Goal: Task Accomplishment & Management: Manage account settings

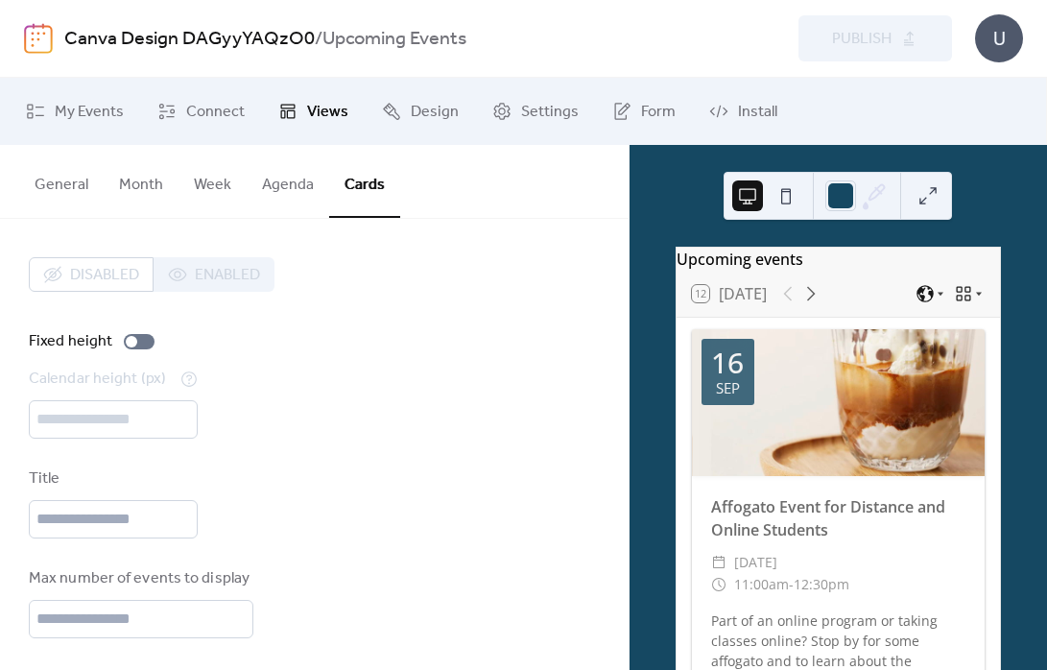
scroll to position [254, 0]
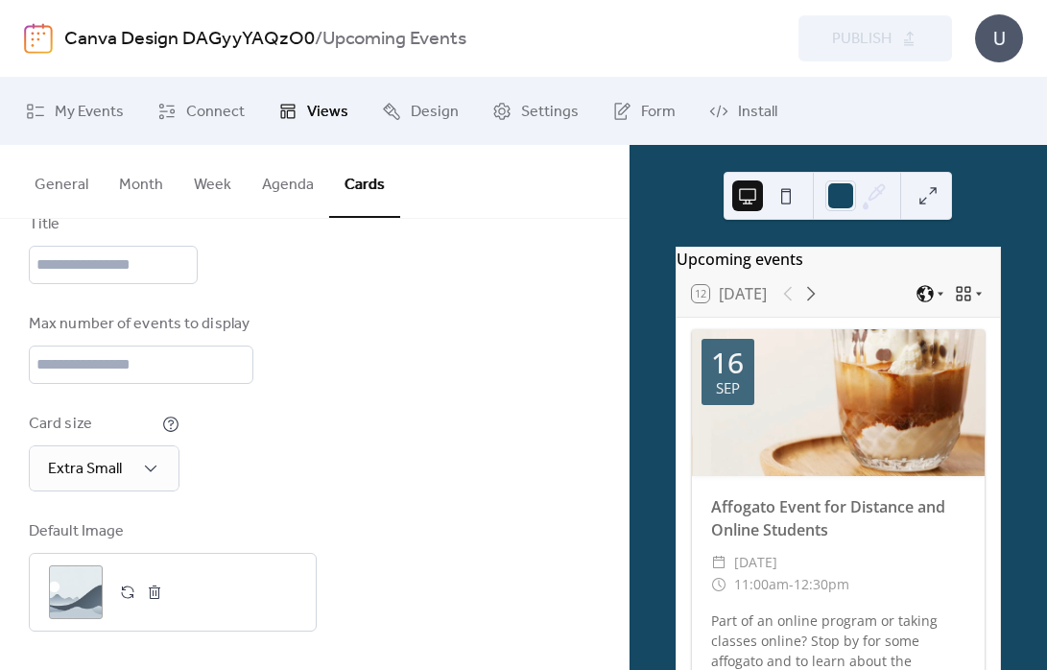
click at [330, 109] on span "Views" at bounding box center [327, 112] width 41 height 23
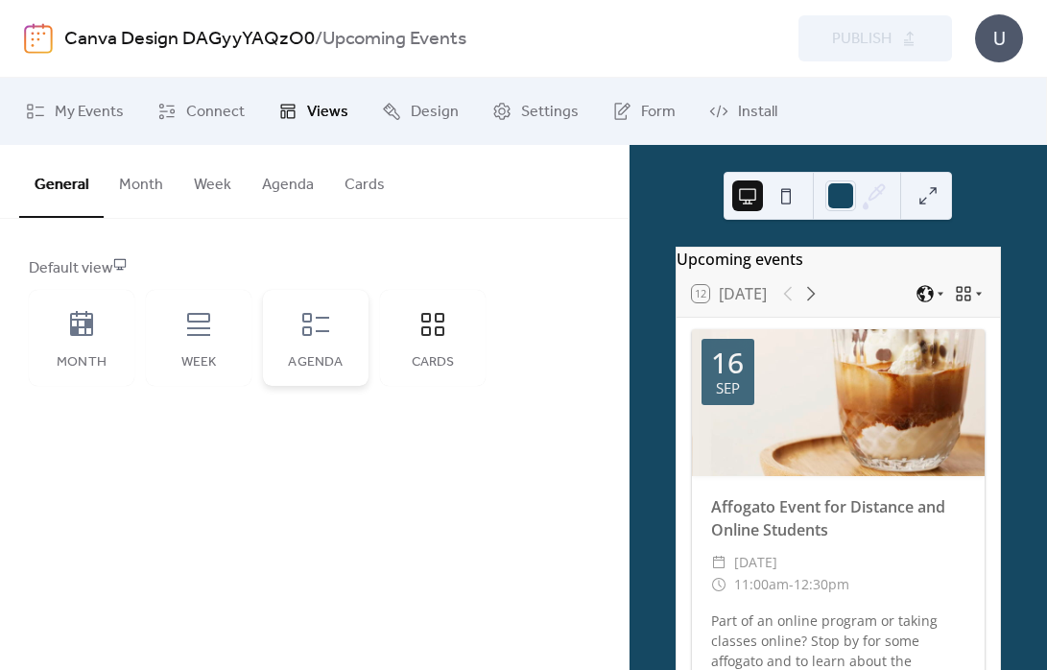
click at [333, 336] on div "Agenda" at bounding box center [316, 338] width 106 height 96
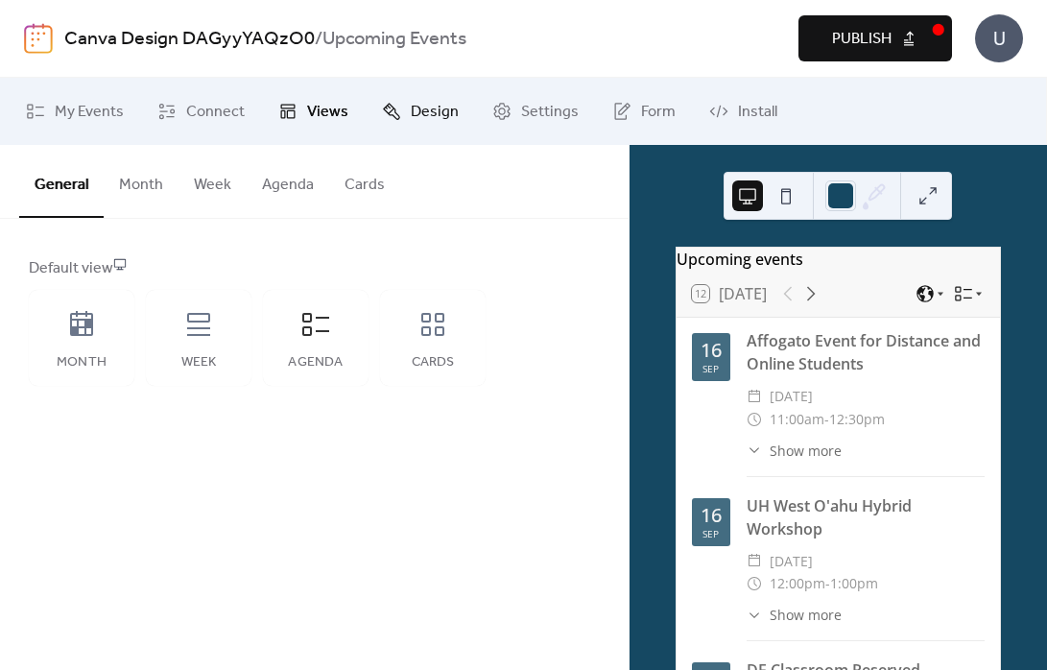
click at [423, 108] on span "Design" at bounding box center [435, 112] width 48 height 23
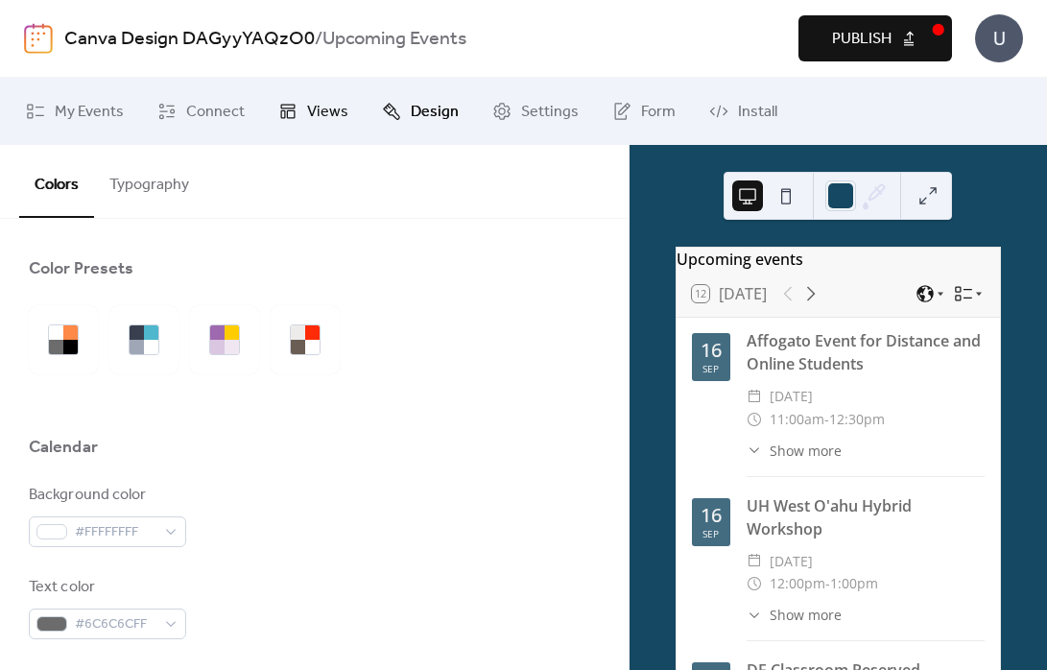
click at [314, 108] on span "Views" at bounding box center [327, 112] width 41 height 23
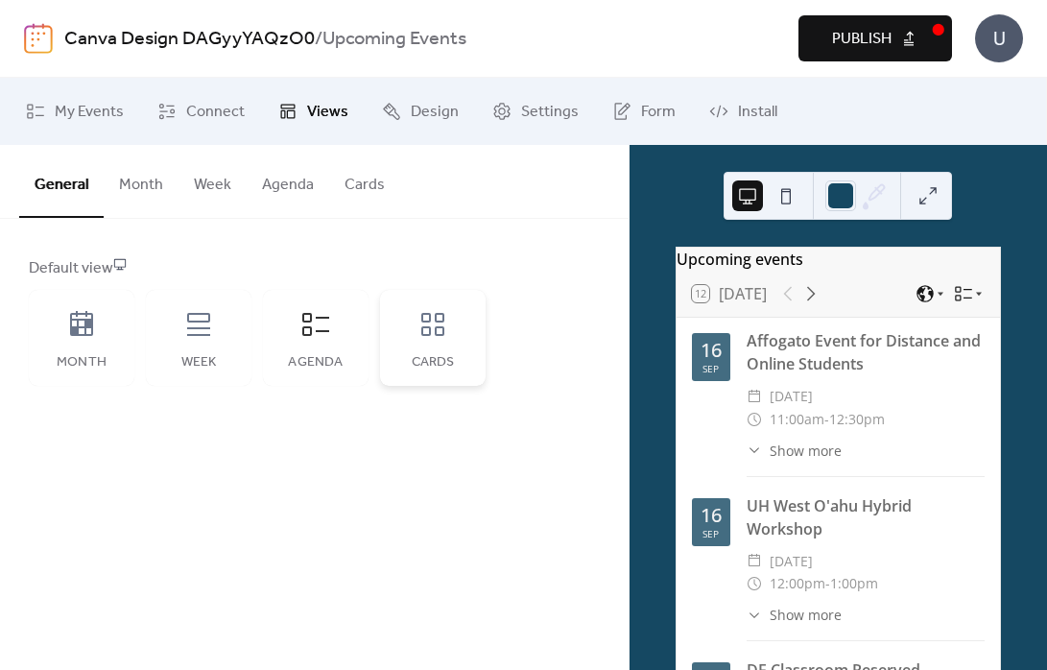
click at [428, 292] on div "Cards" at bounding box center [433, 338] width 106 height 96
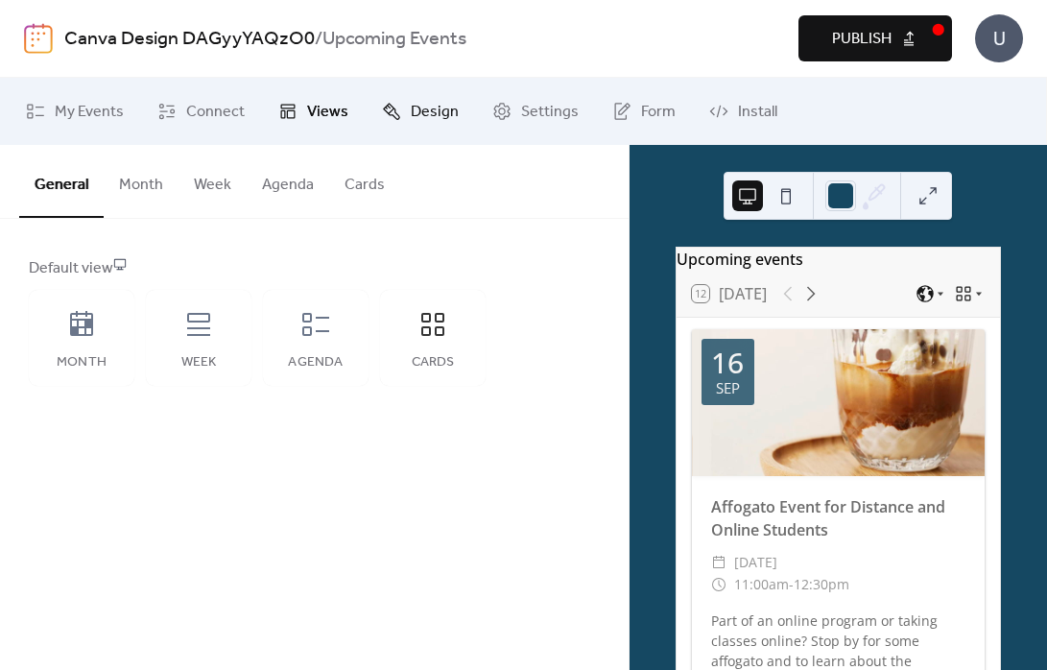
click at [426, 121] on span "Design" at bounding box center [435, 112] width 48 height 23
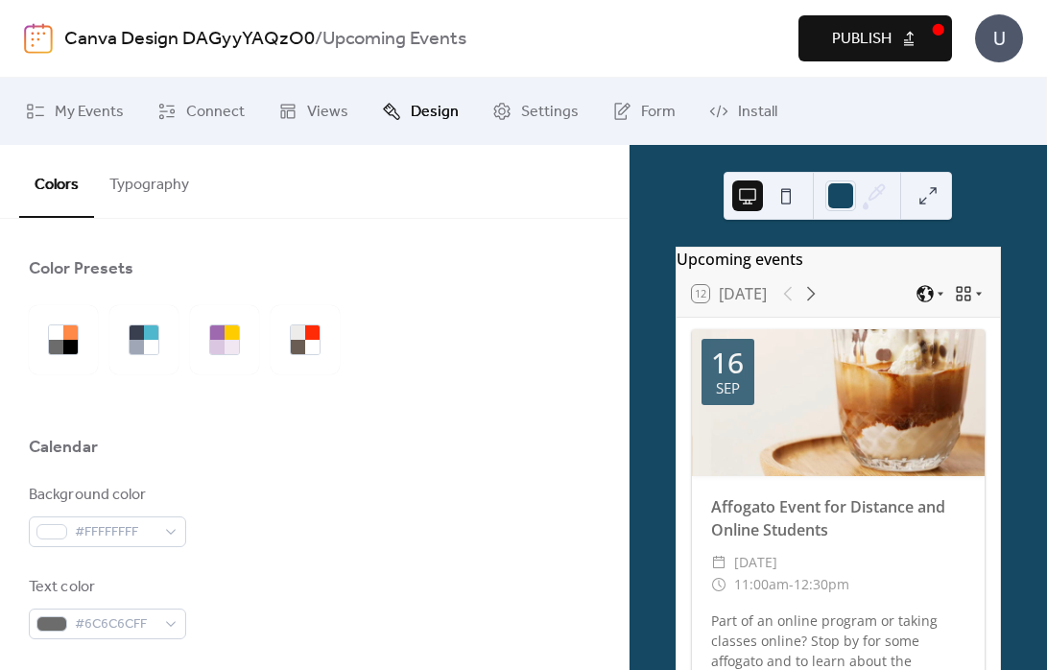
click at [928, 198] on button at bounding box center [928, 195] width 31 height 31
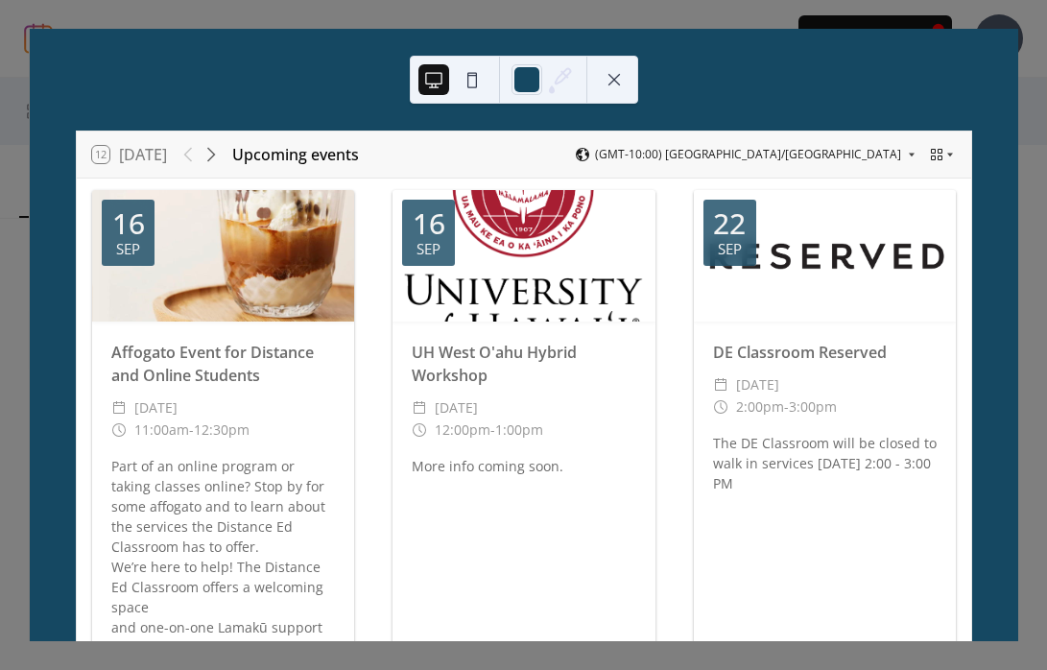
click at [623, 81] on button at bounding box center [614, 79] width 31 height 31
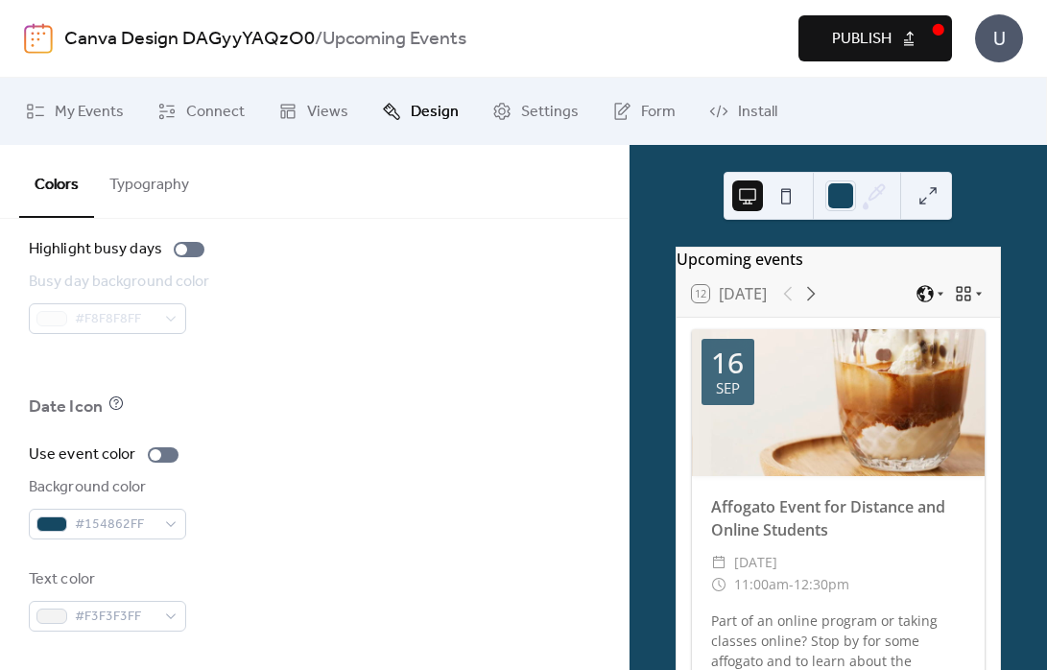
scroll to position [1271, 0]
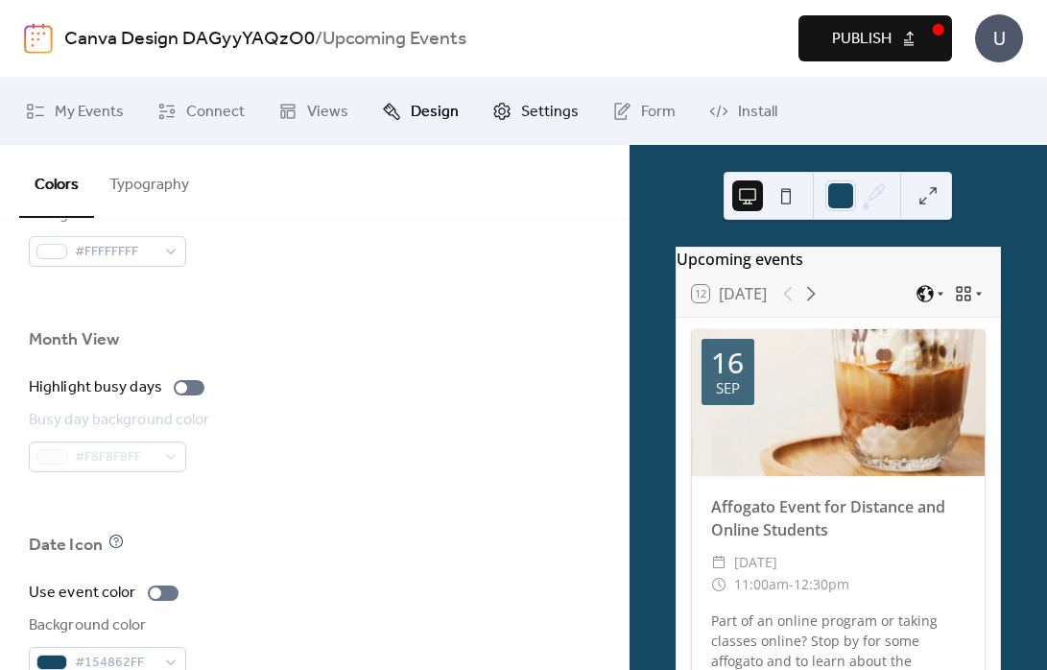
click at [544, 120] on span "Settings" at bounding box center [550, 112] width 58 height 23
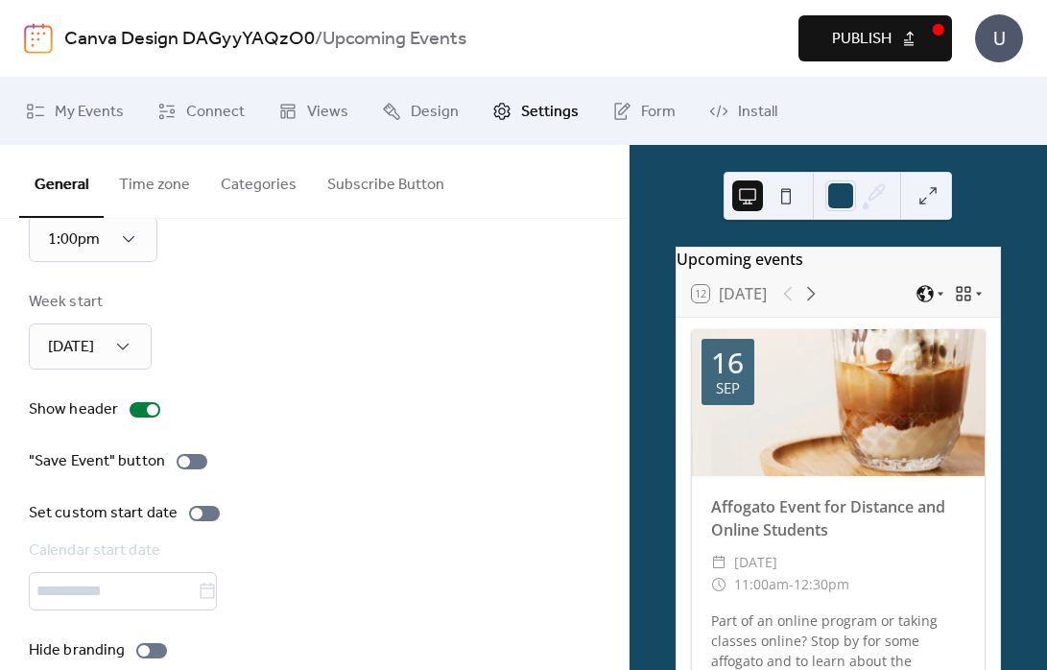
scroll to position [212, 0]
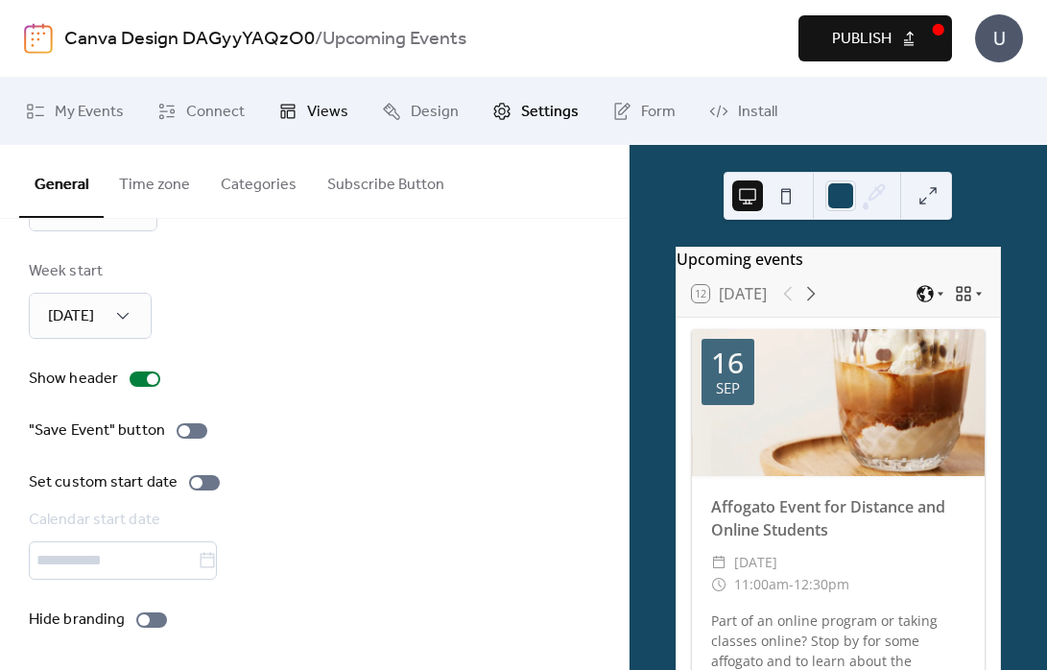
click at [341, 127] on link "Views" at bounding box center [313, 111] width 99 height 52
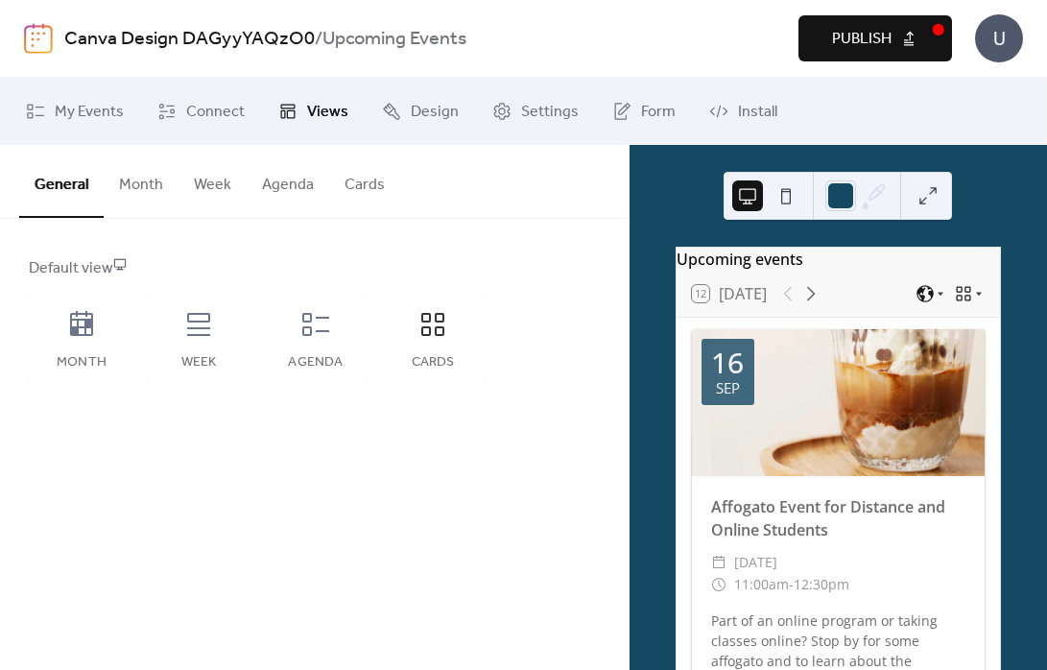
click at [294, 179] on button "Agenda" at bounding box center [288, 180] width 83 height 71
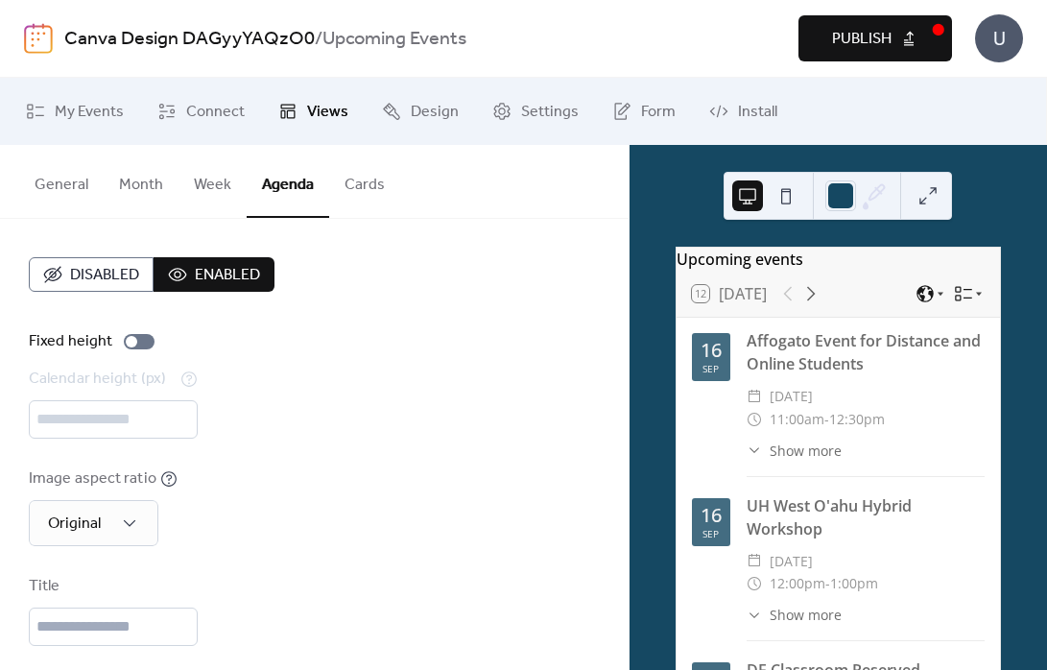
click at [365, 180] on button "Cards" at bounding box center [364, 180] width 71 height 71
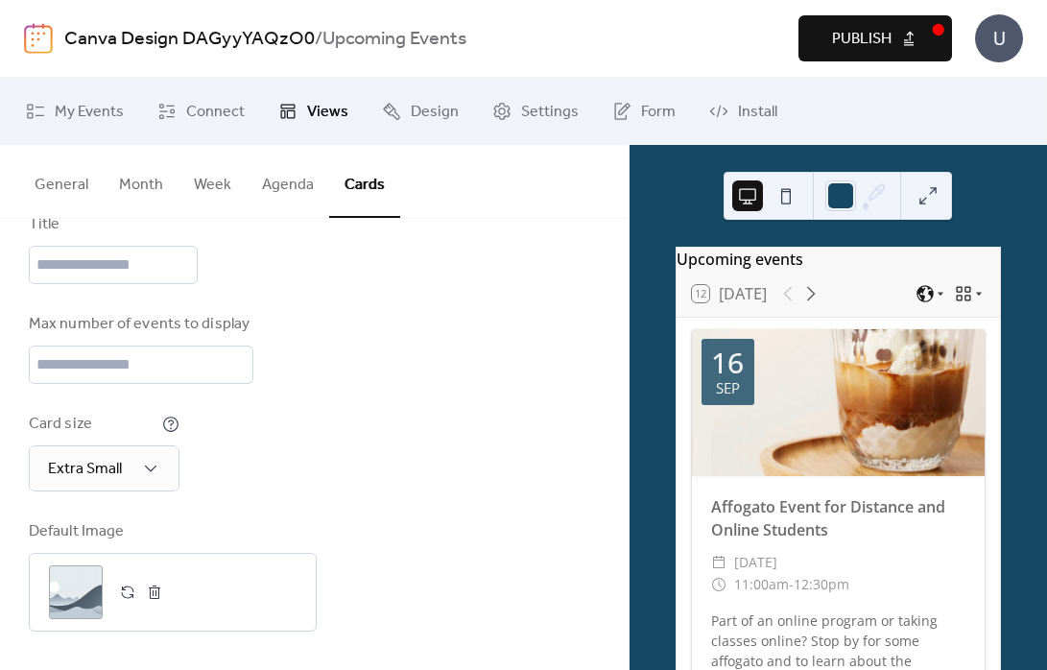
scroll to position [73, 0]
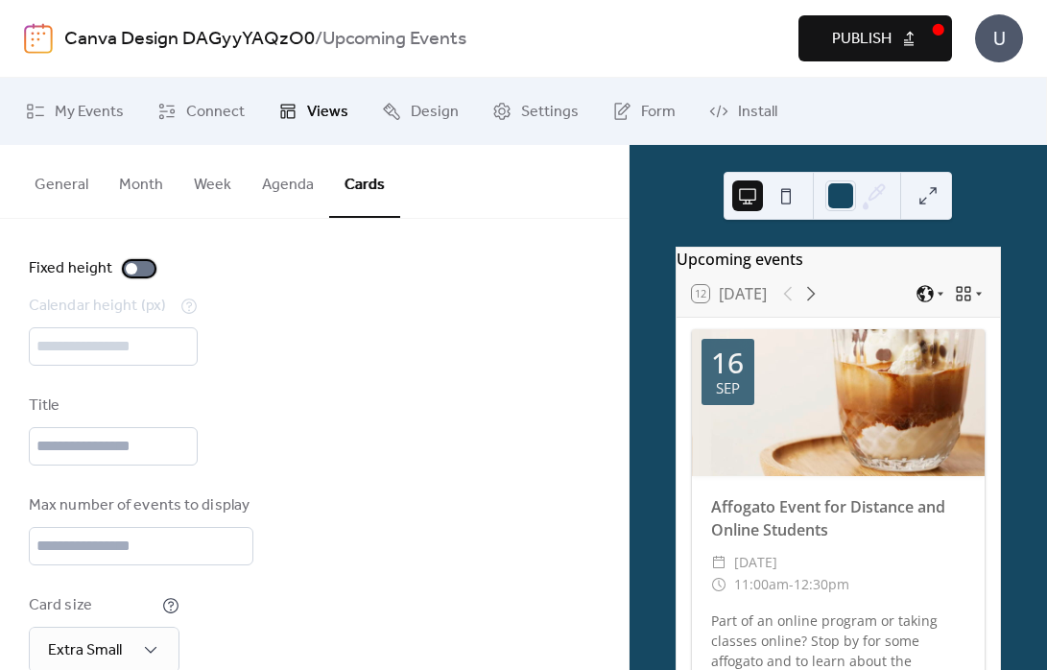
click at [147, 264] on div at bounding box center [139, 268] width 31 height 15
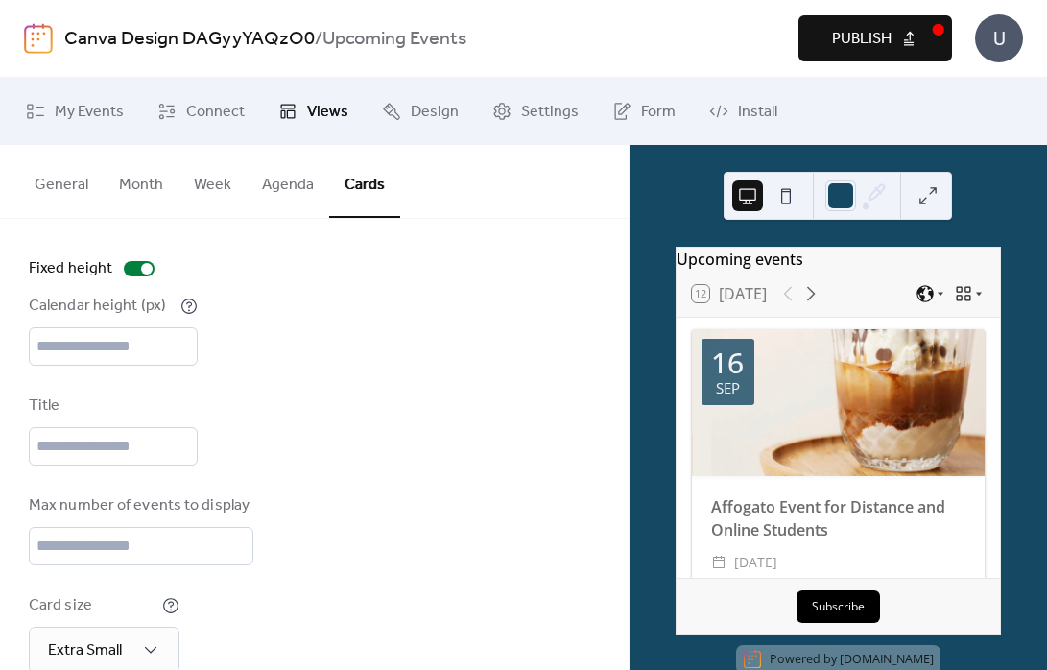
click at [926, 190] on button at bounding box center [928, 195] width 31 height 31
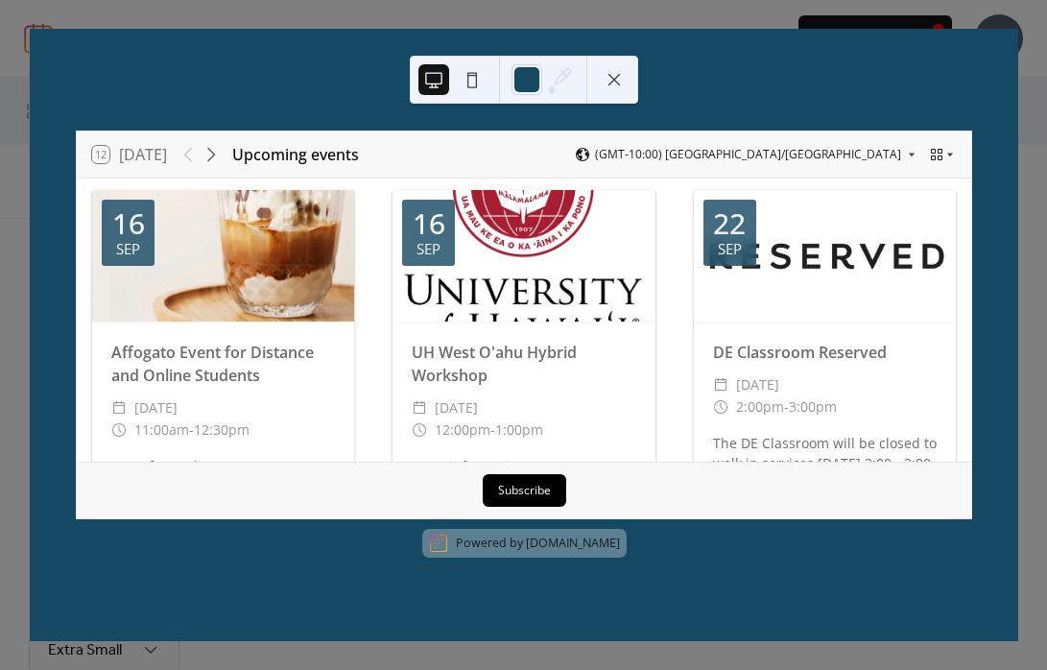
click at [603, 84] on button at bounding box center [614, 79] width 31 height 31
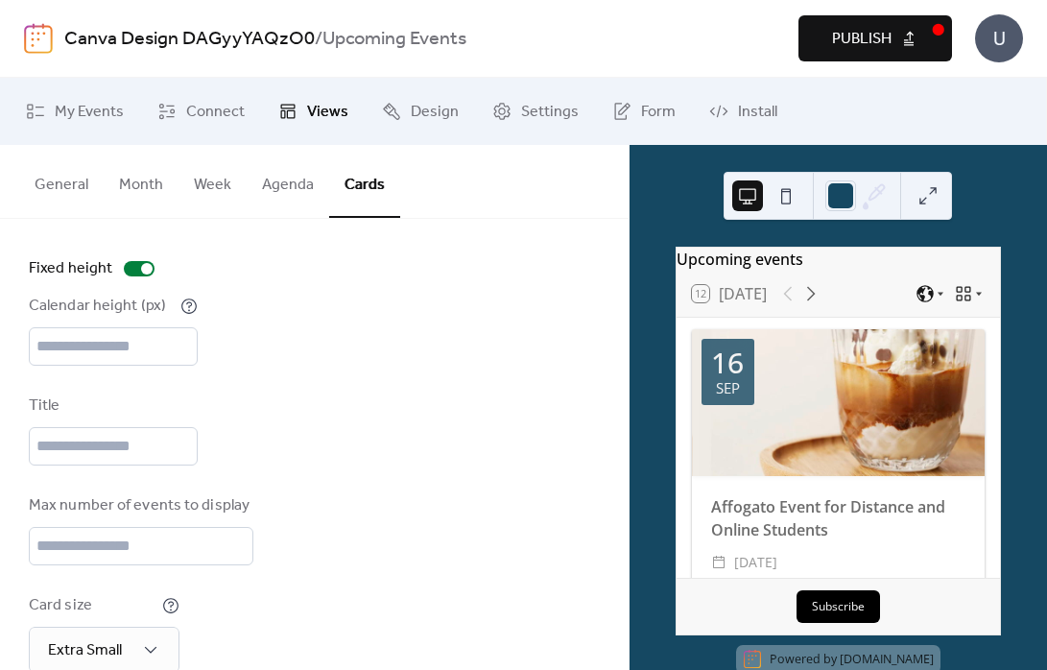
click at [96, 325] on div "Calendar height (px) ***" at bounding box center [113, 330] width 169 height 71
click at [84, 341] on input "***" at bounding box center [113, 346] width 169 height 38
click at [77, 337] on input "**" at bounding box center [113, 346] width 169 height 38
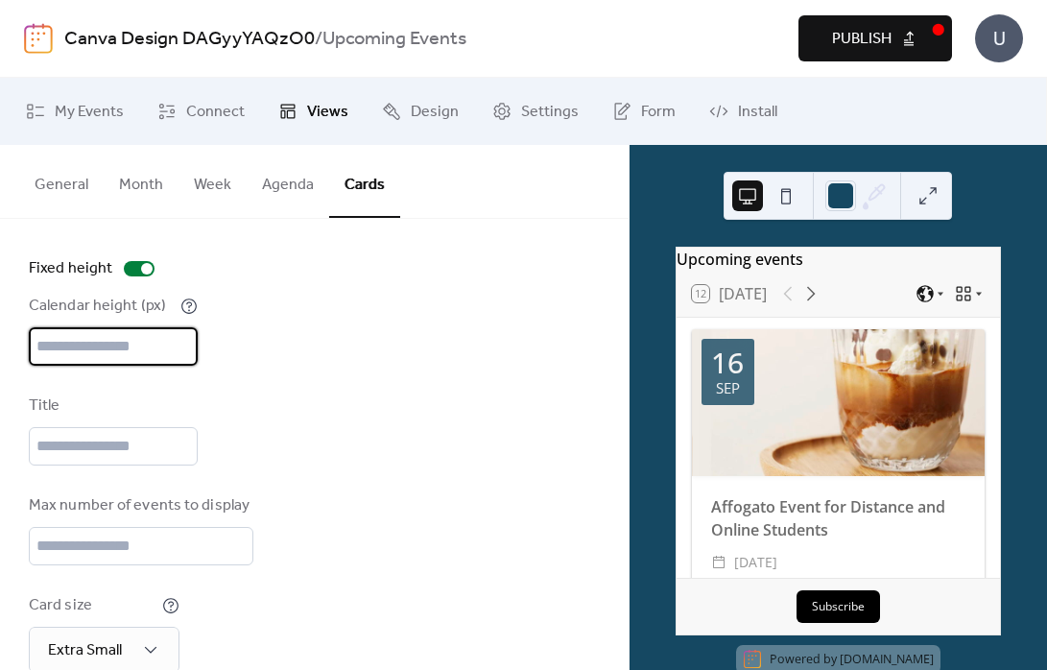
click at [77, 337] on input "**" at bounding box center [113, 346] width 169 height 38
type input "***"
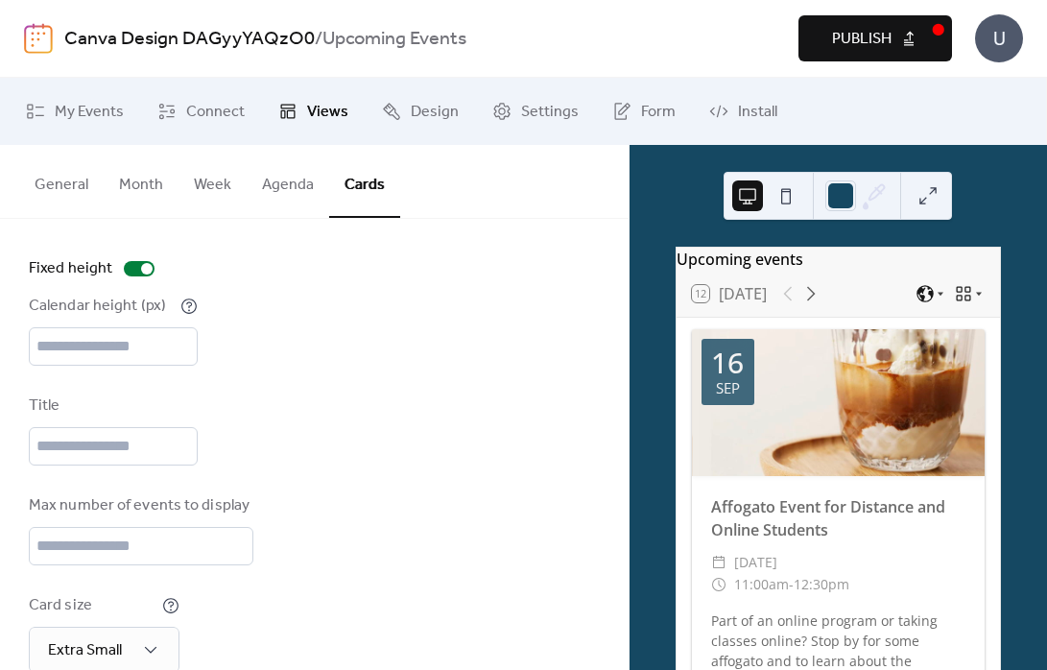
click at [270, 393] on div "Disabled Enabled Fixed height Calendar height (px) *** Title Max number of even…" at bounding box center [314, 498] width 571 height 629
click at [931, 189] on button at bounding box center [928, 195] width 31 height 31
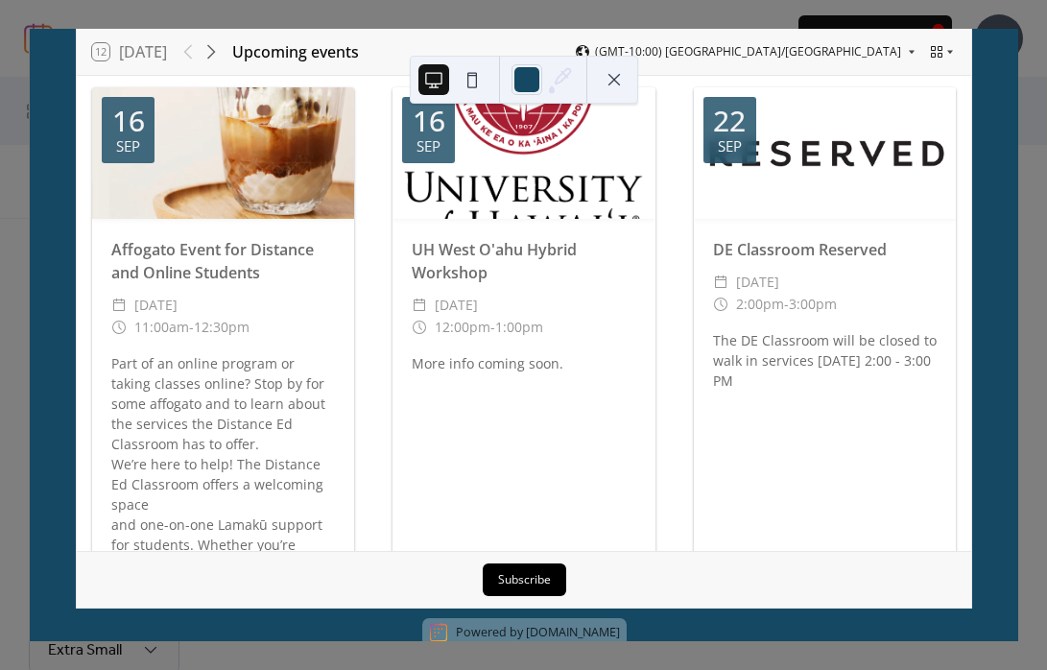
scroll to position [0, 0]
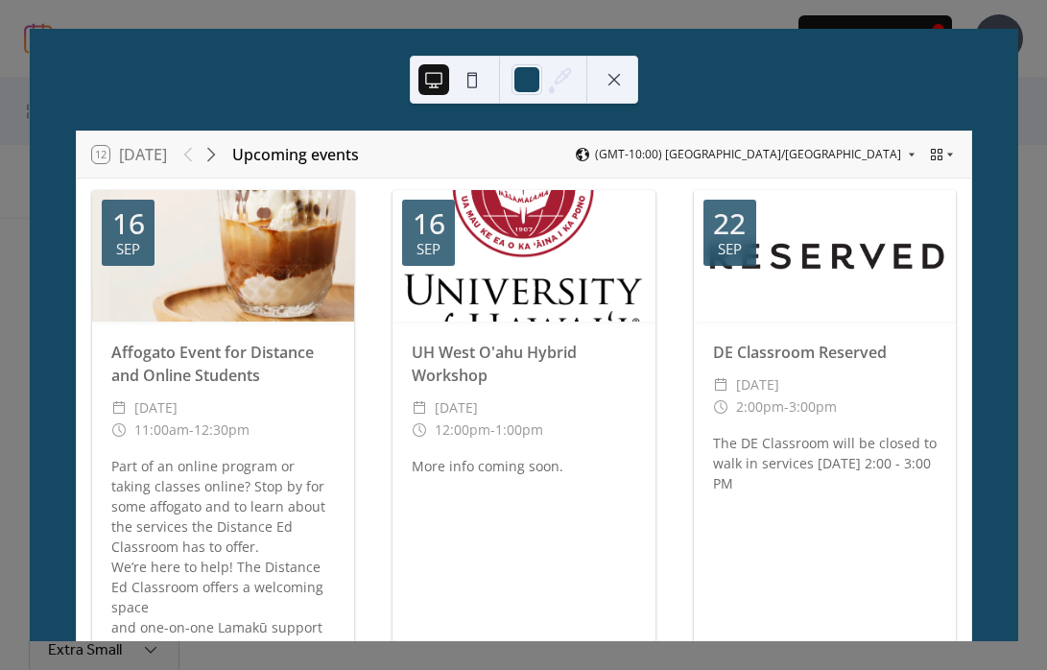
click at [613, 73] on button at bounding box center [614, 79] width 31 height 31
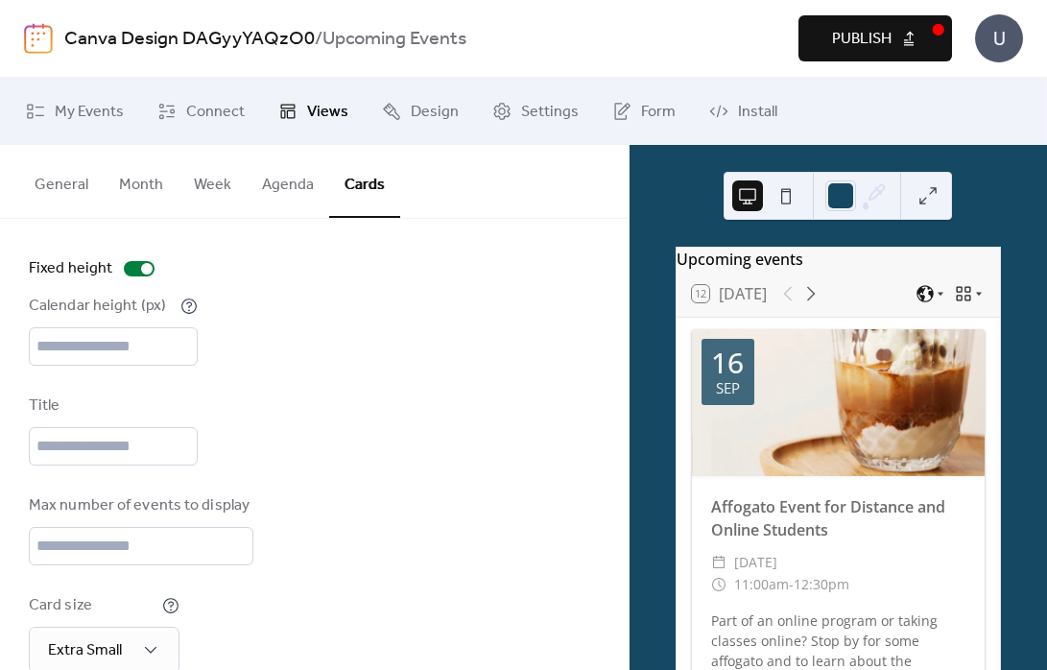
click at [902, 23] on button "Publish" at bounding box center [876, 38] width 154 height 46
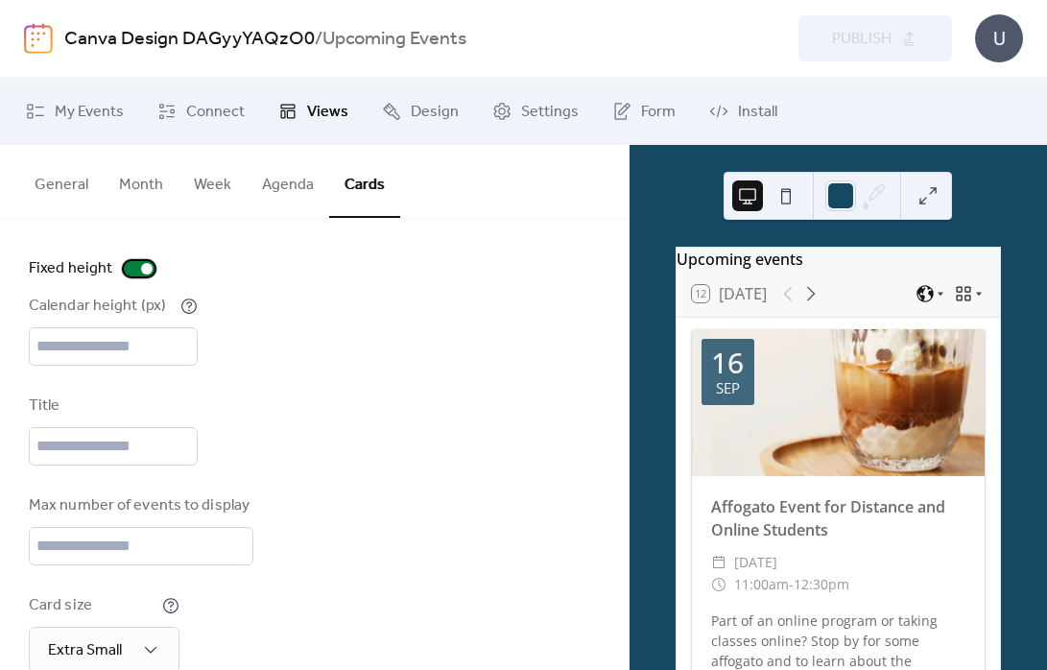
click at [126, 265] on div at bounding box center [139, 268] width 31 height 15
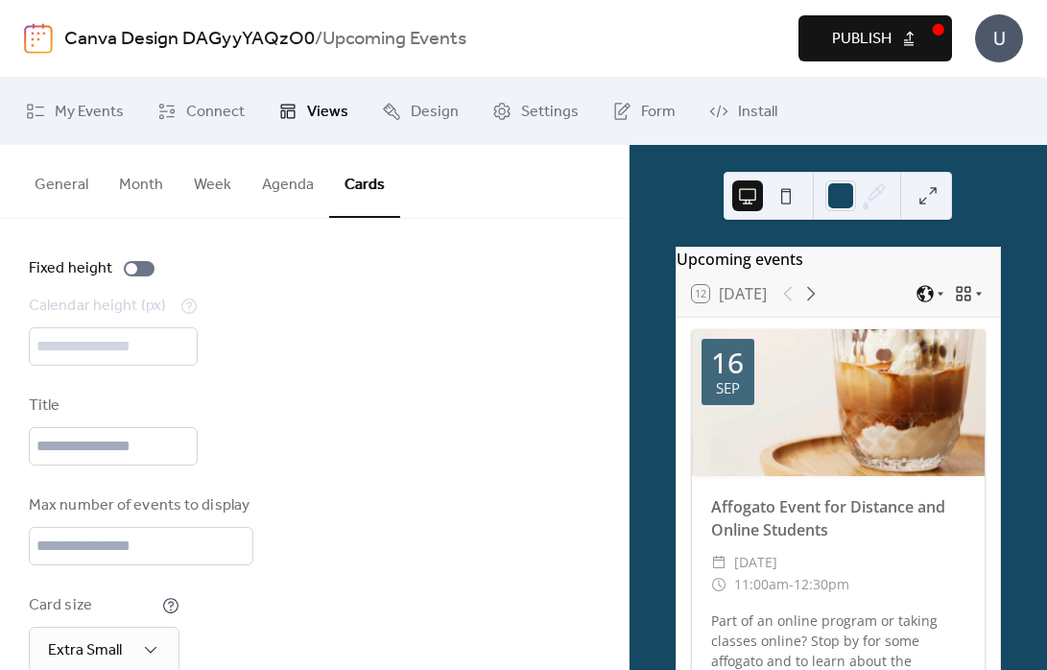
click at [828, 26] on button "Publish" at bounding box center [876, 38] width 154 height 46
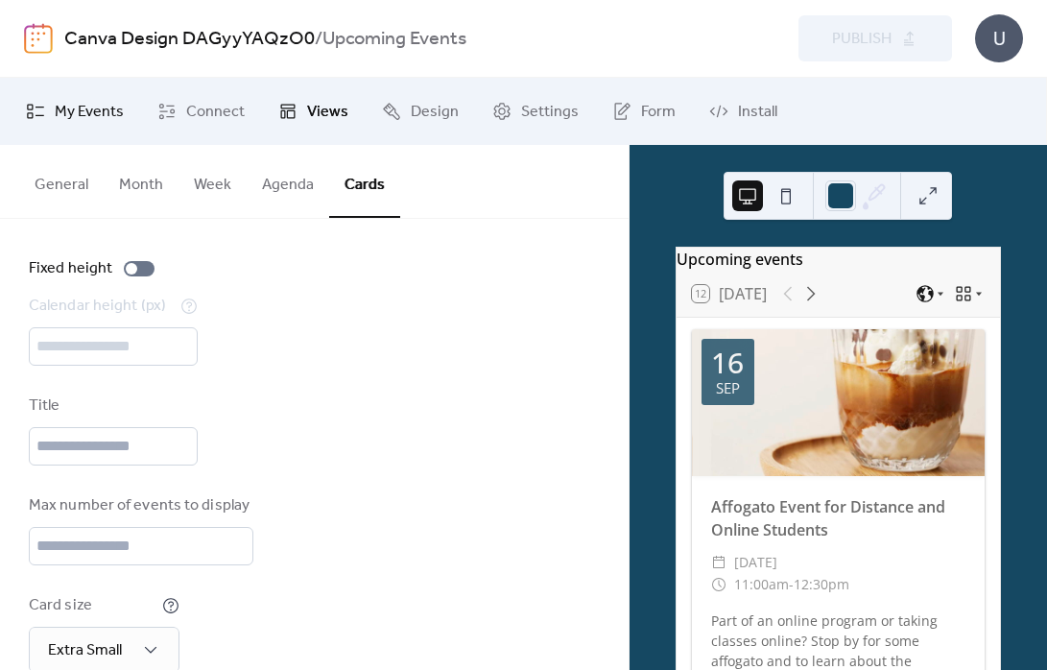
click at [61, 108] on span "My Events" at bounding box center [89, 112] width 69 height 23
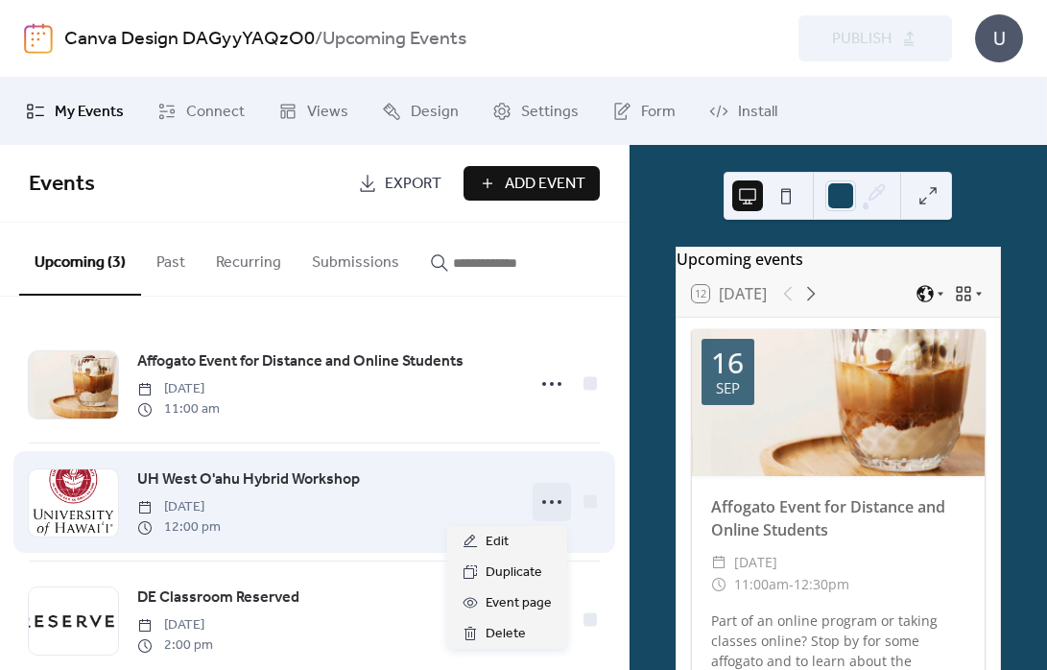
click at [537, 498] on icon at bounding box center [552, 502] width 31 height 31
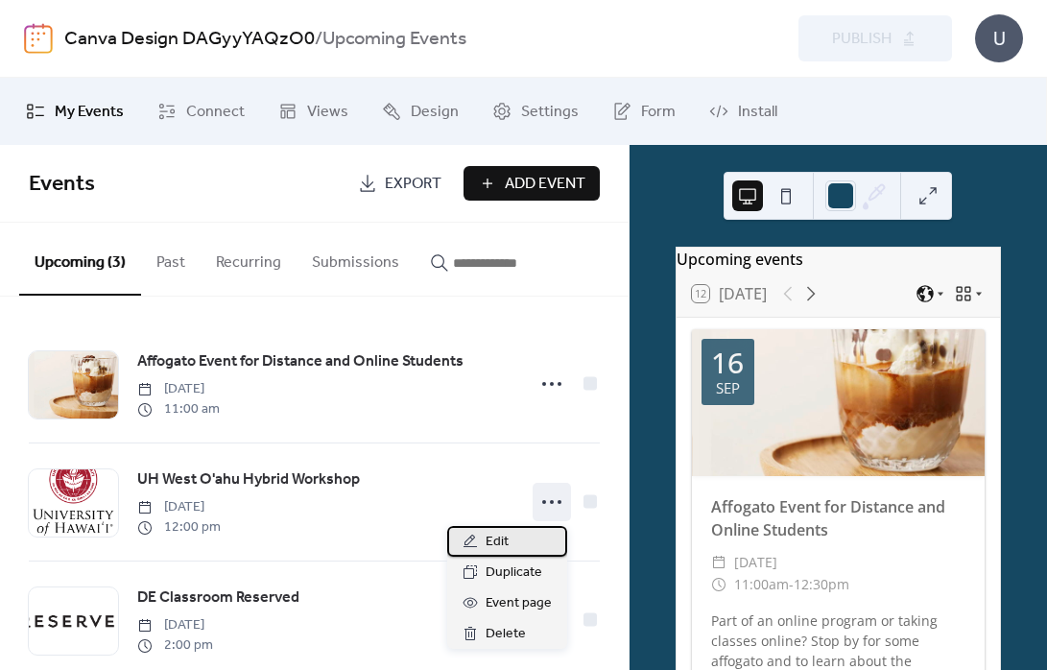
click at [533, 541] on div "Edit" at bounding box center [507, 541] width 120 height 31
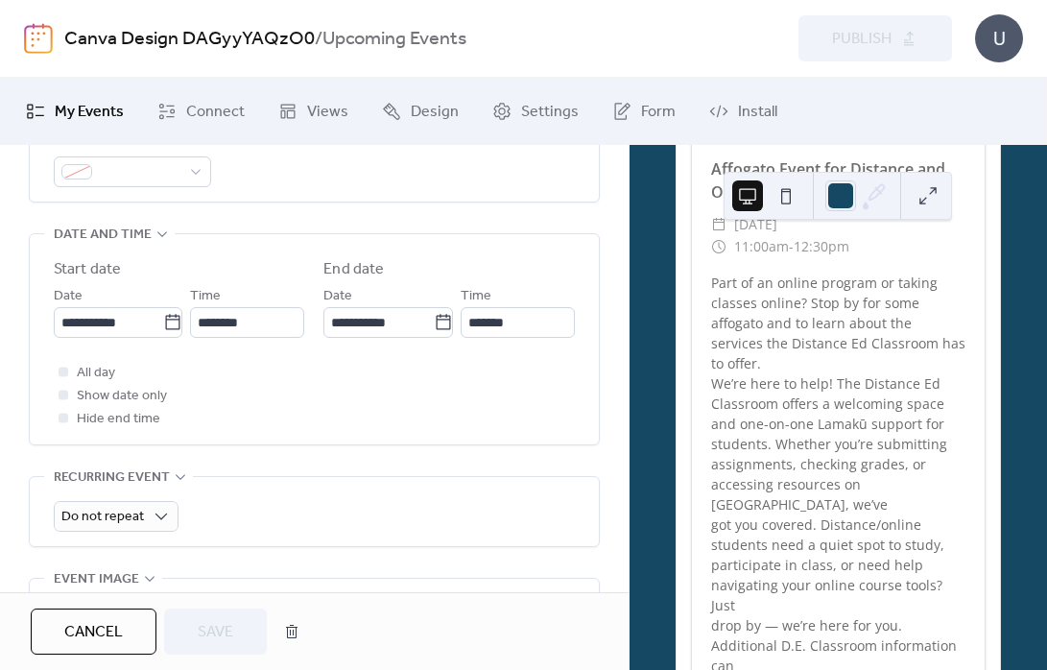
scroll to position [898, 0]
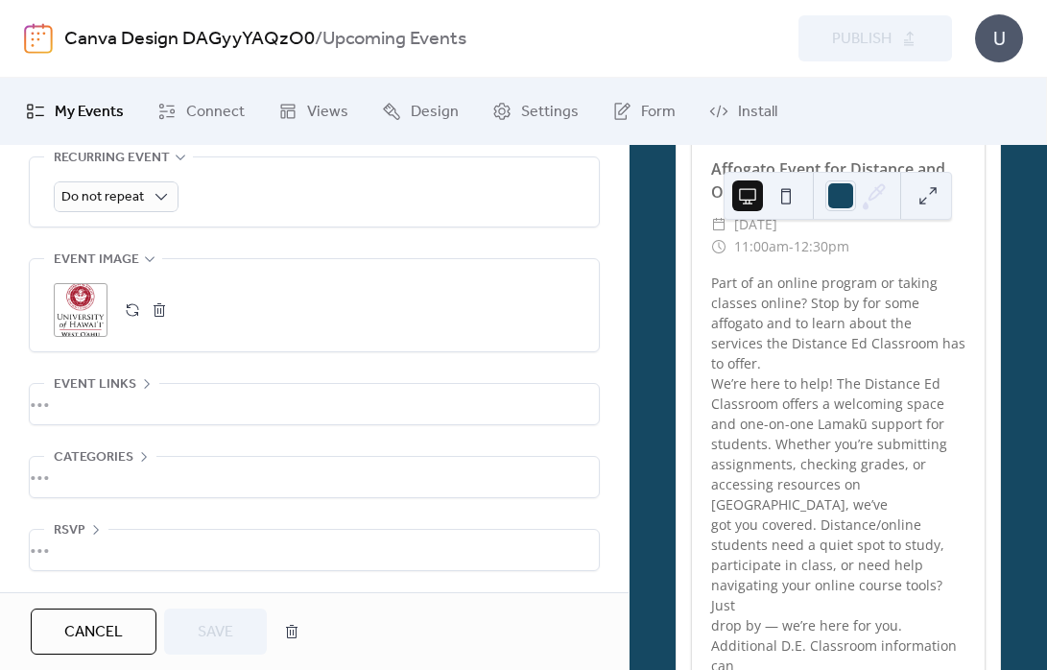
click at [83, 303] on div ";" at bounding box center [81, 310] width 54 height 54
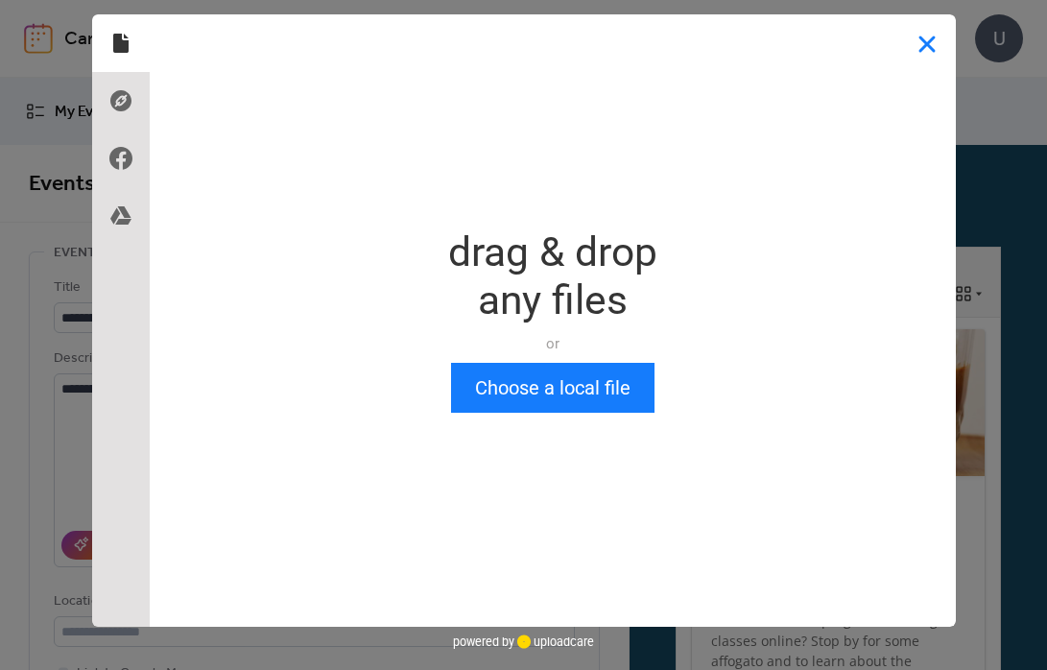
click at [924, 43] on button "Close" at bounding box center [927, 43] width 58 height 58
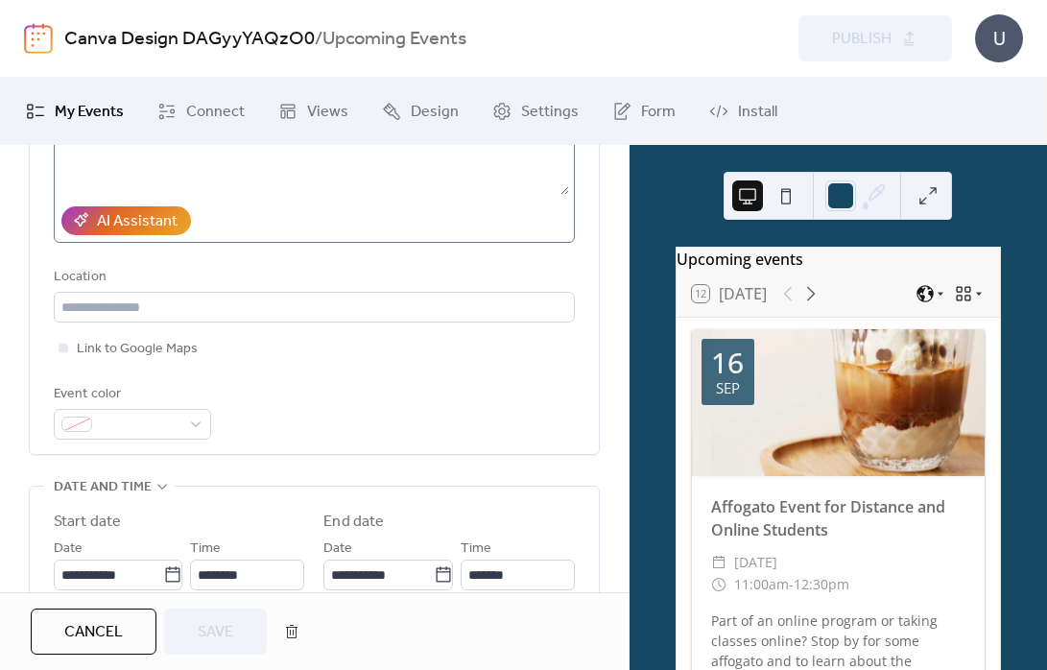
scroll to position [661, 0]
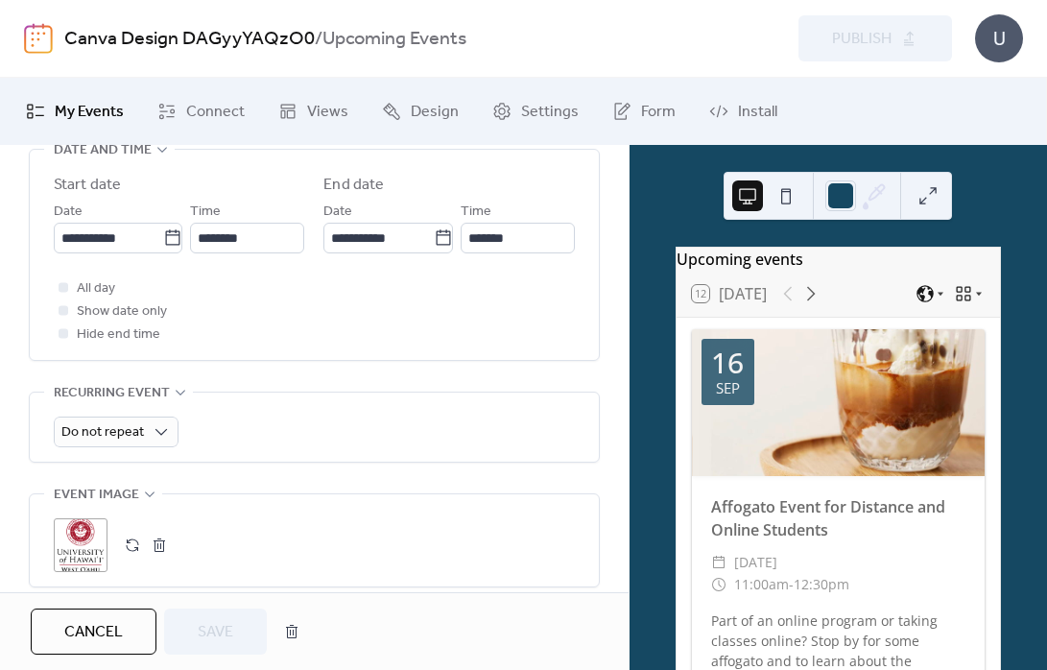
click at [130, 543] on button "button" at bounding box center [132, 545] width 27 height 27
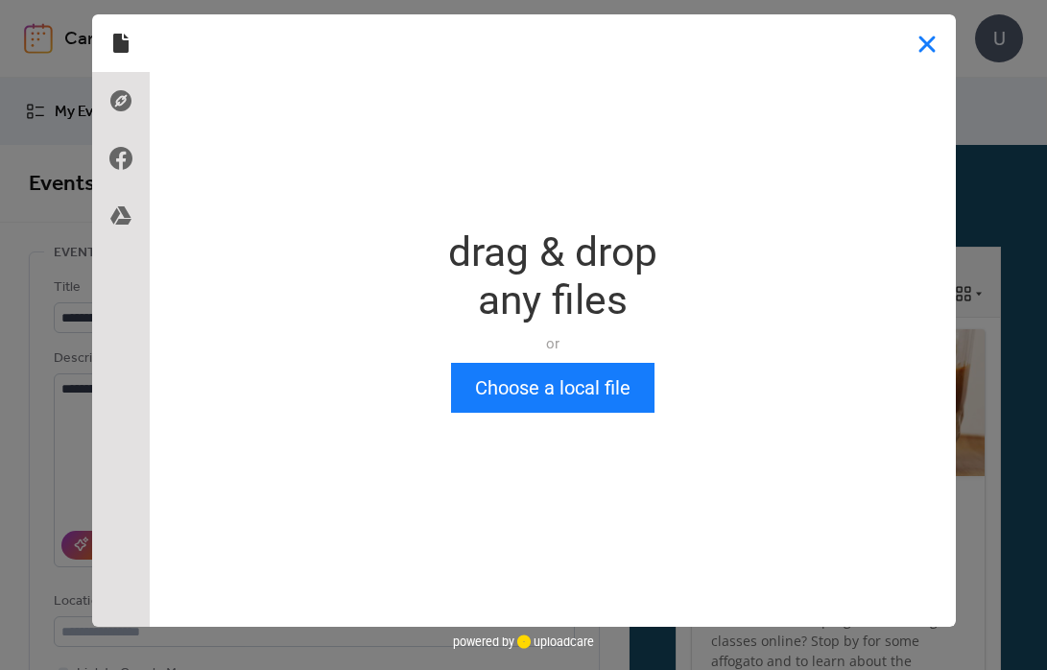
click at [924, 50] on button "Close" at bounding box center [927, 43] width 58 height 58
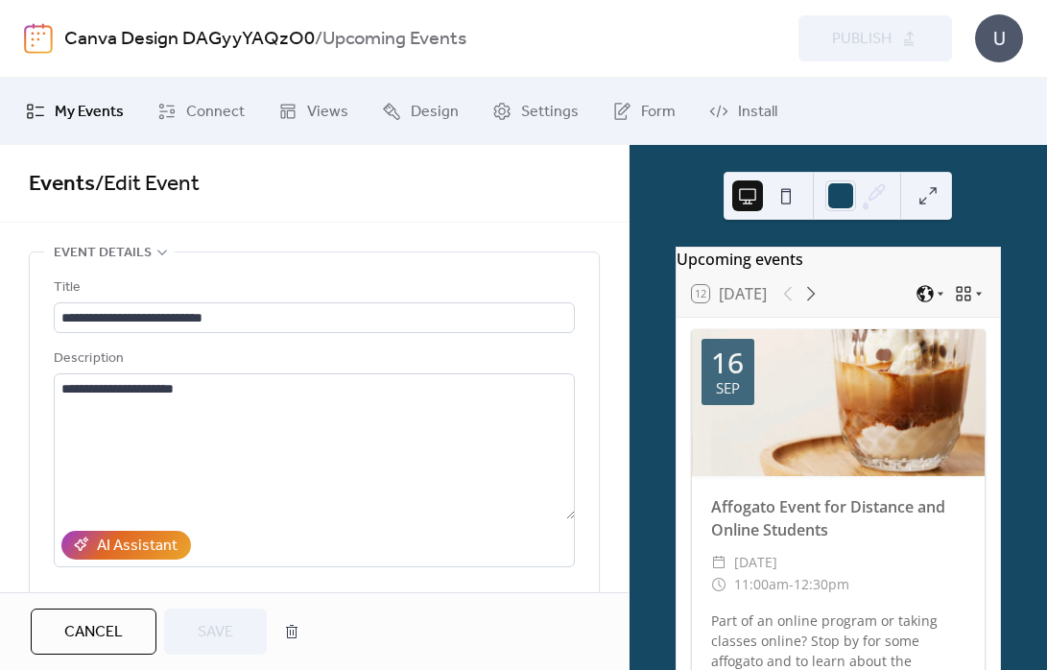
scroll to position [838, 0]
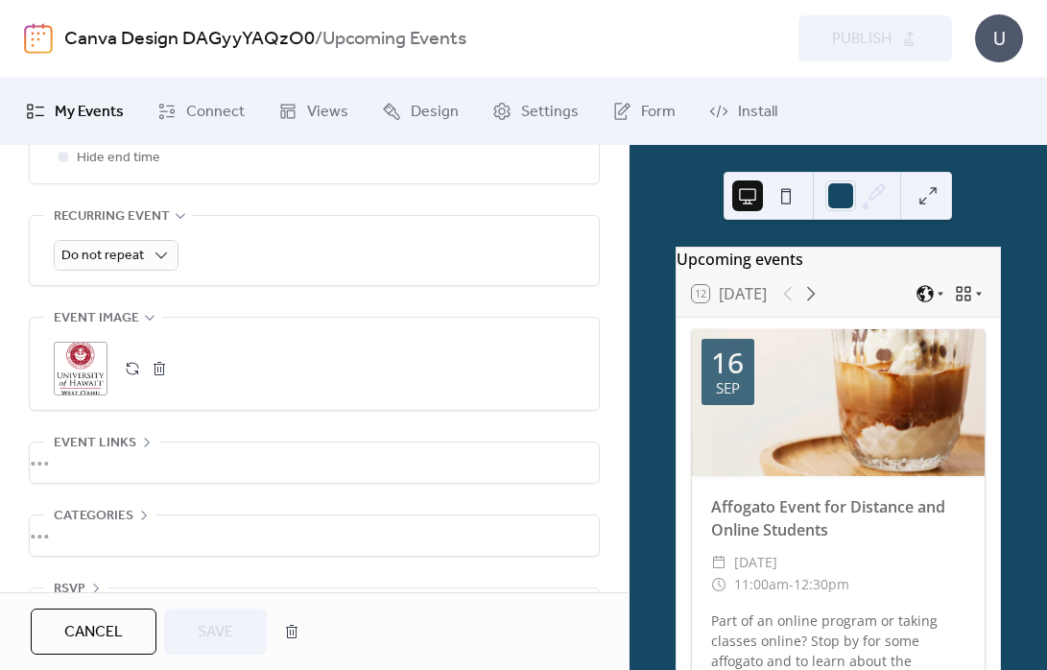
click at [74, 362] on div ";" at bounding box center [81, 369] width 54 height 54
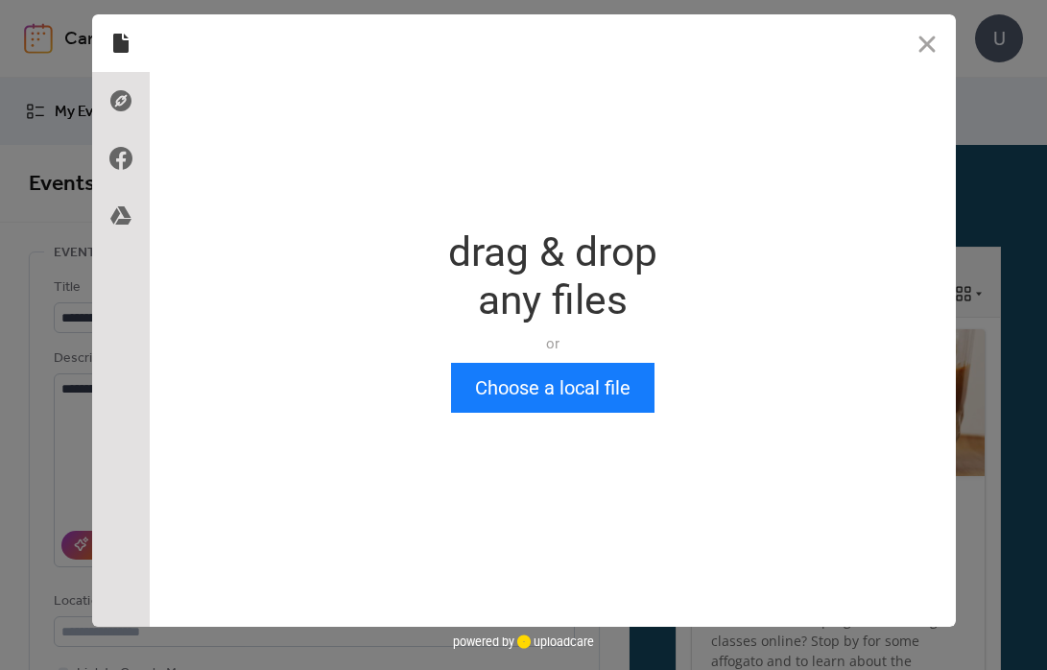
scroll to position [0, 0]
click at [935, 39] on button "Close" at bounding box center [927, 43] width 58 height 58
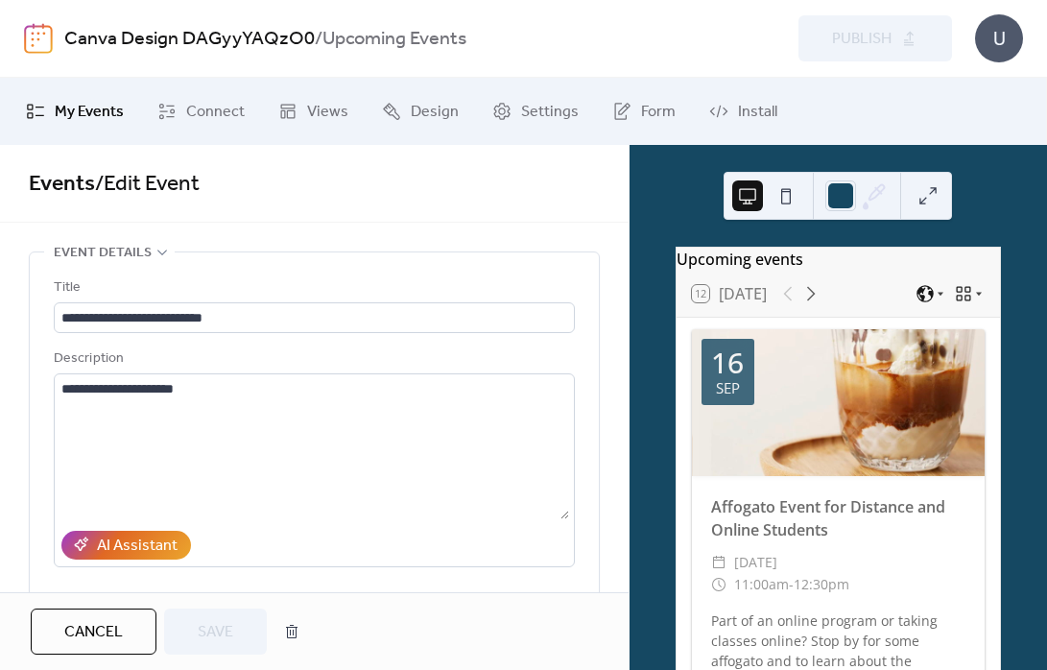
click at [76, 108] on span "My Events" at bounding box center [89, 112] width 69 height 23
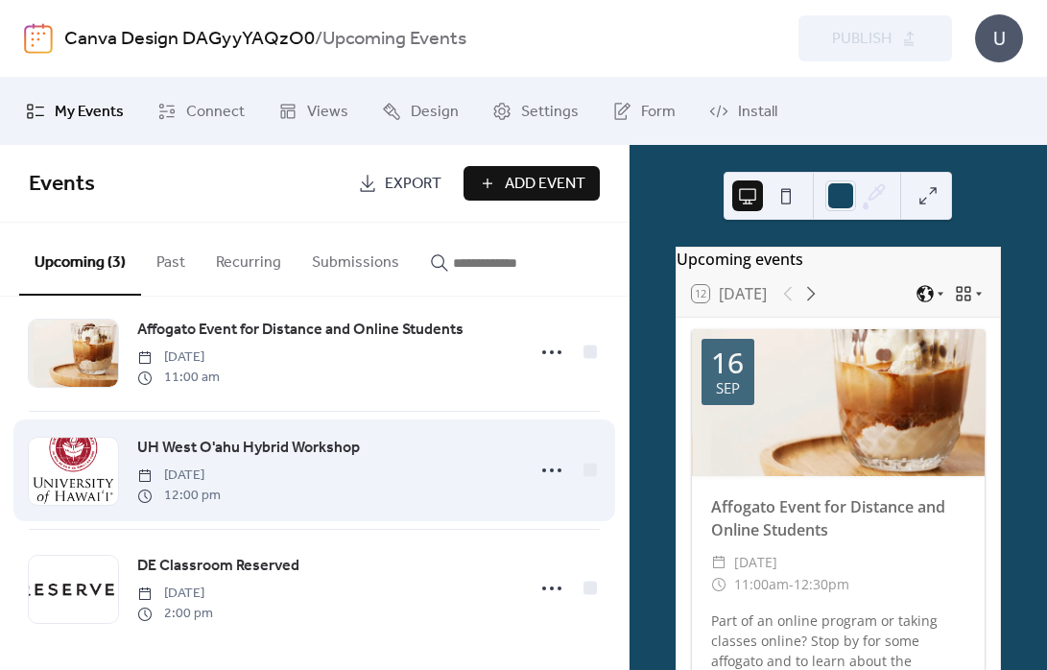
scroll to position [38, 0]
